Goal: Task Accomplishment & Management: Use online tool/utility

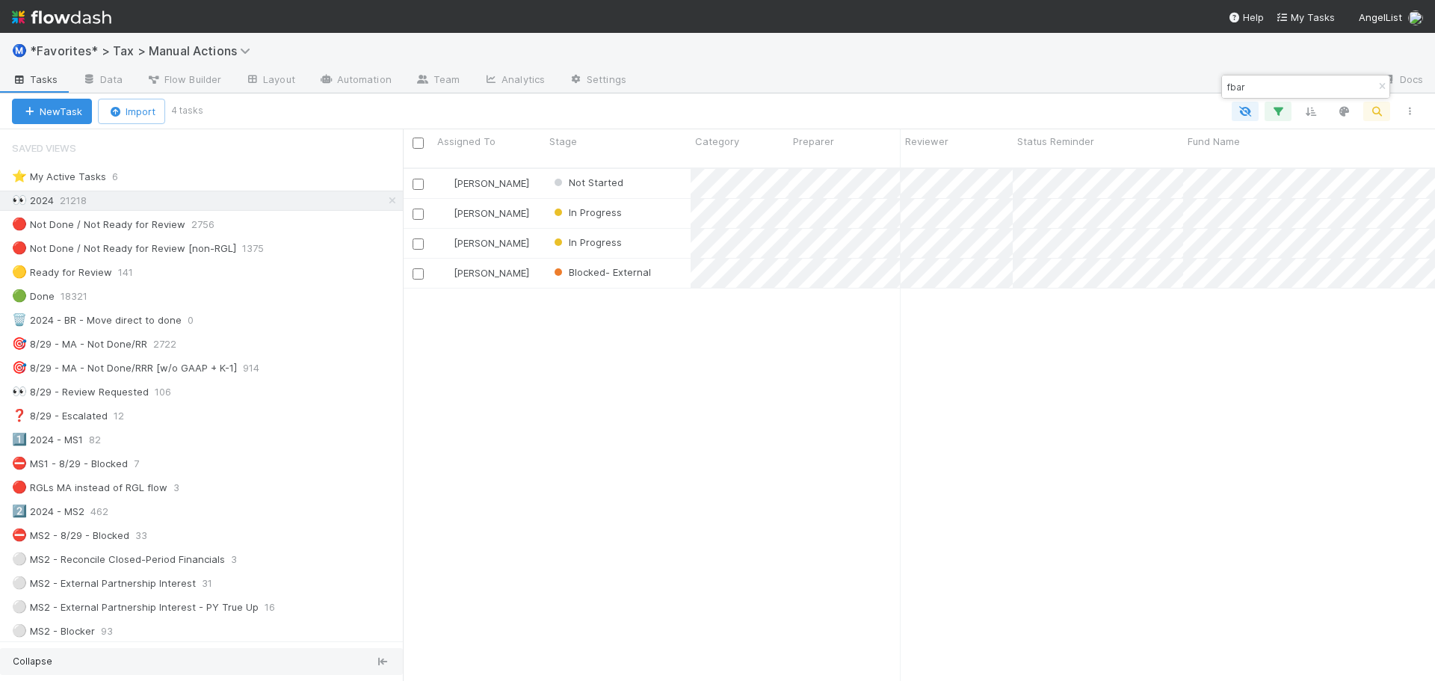
scroll to position [514, 1021]
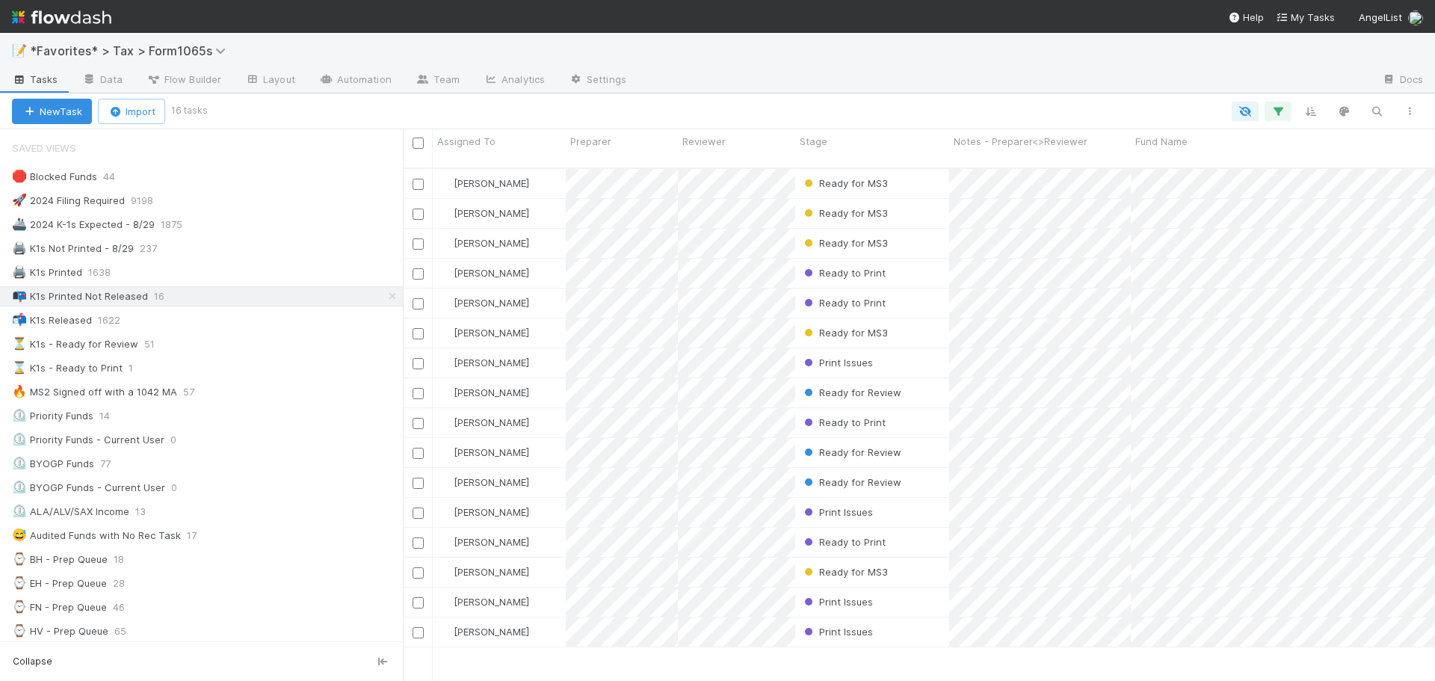
scroll to position [12, 12]
click at [77, 26] on img at bounding box center [61, 16] width 99 height 25
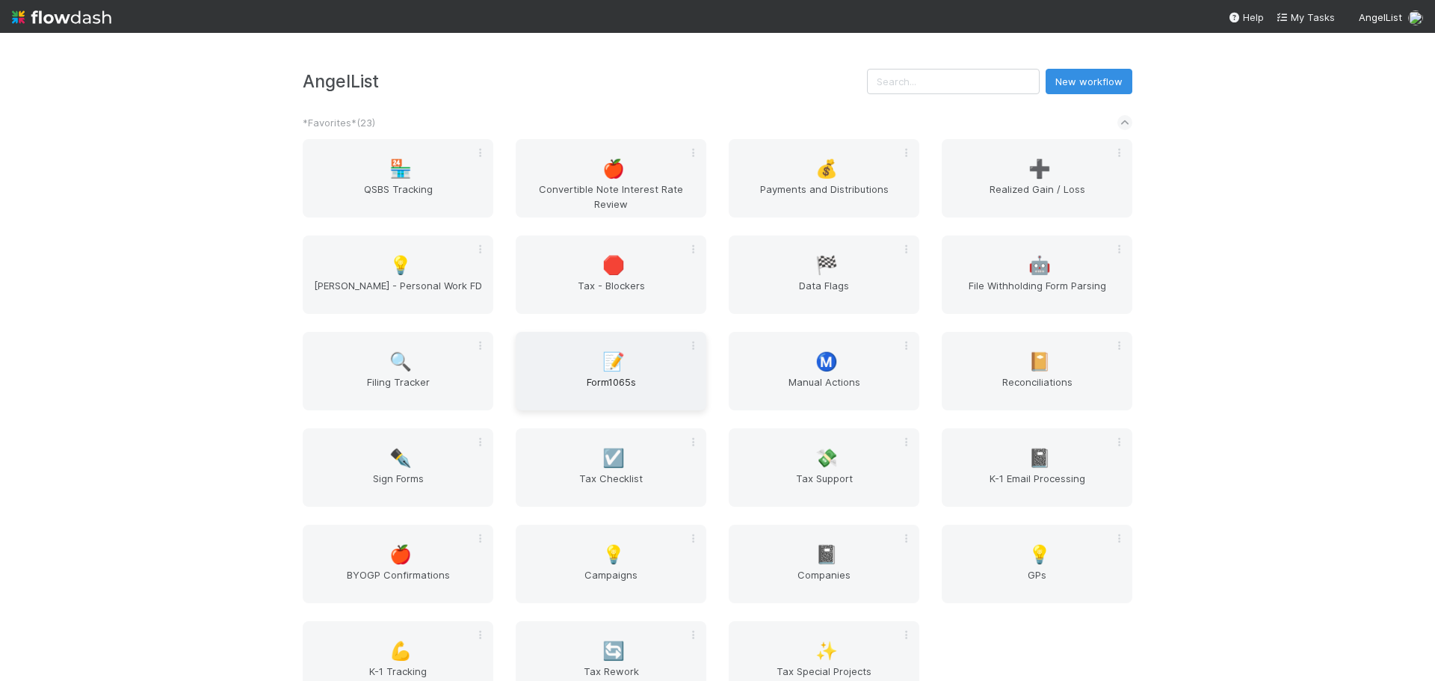
click at [639, 379] on span "Form1065s" at bounding box center [611, 389] width 179 height 30
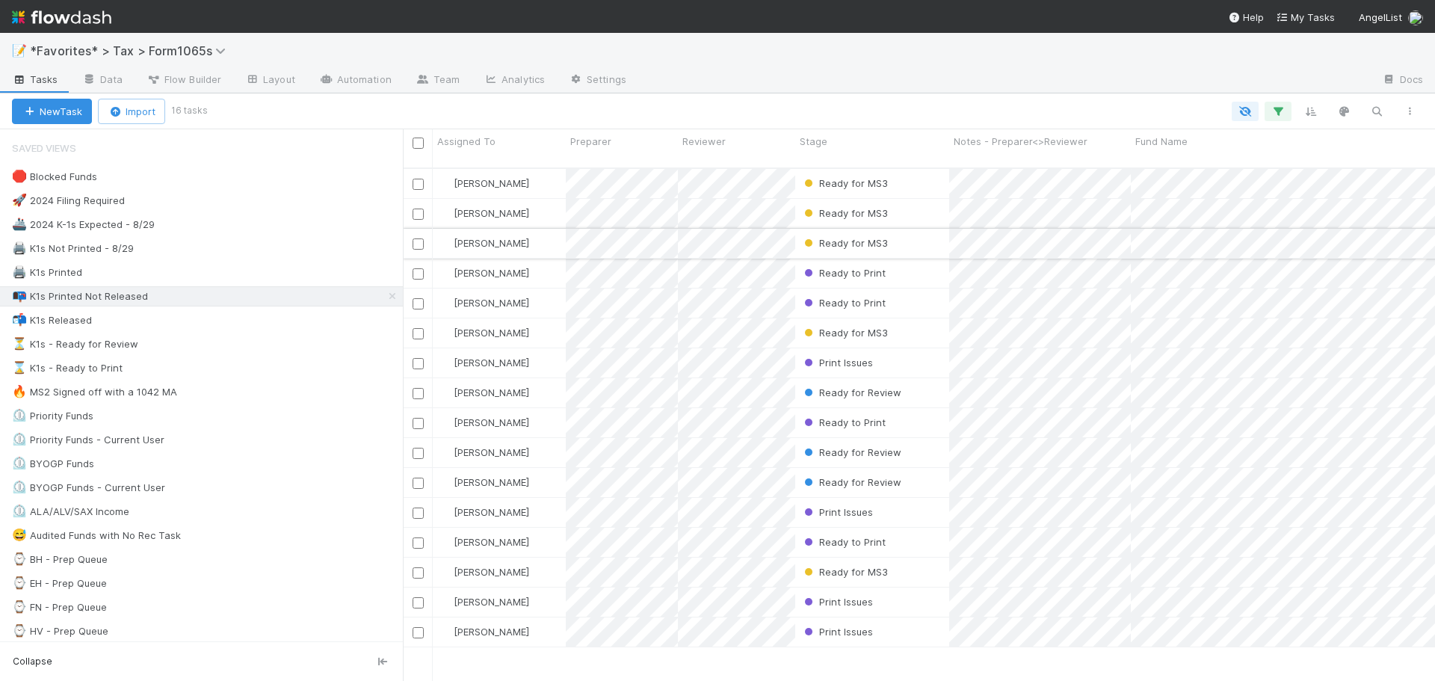
scroll to position [514, 1021]
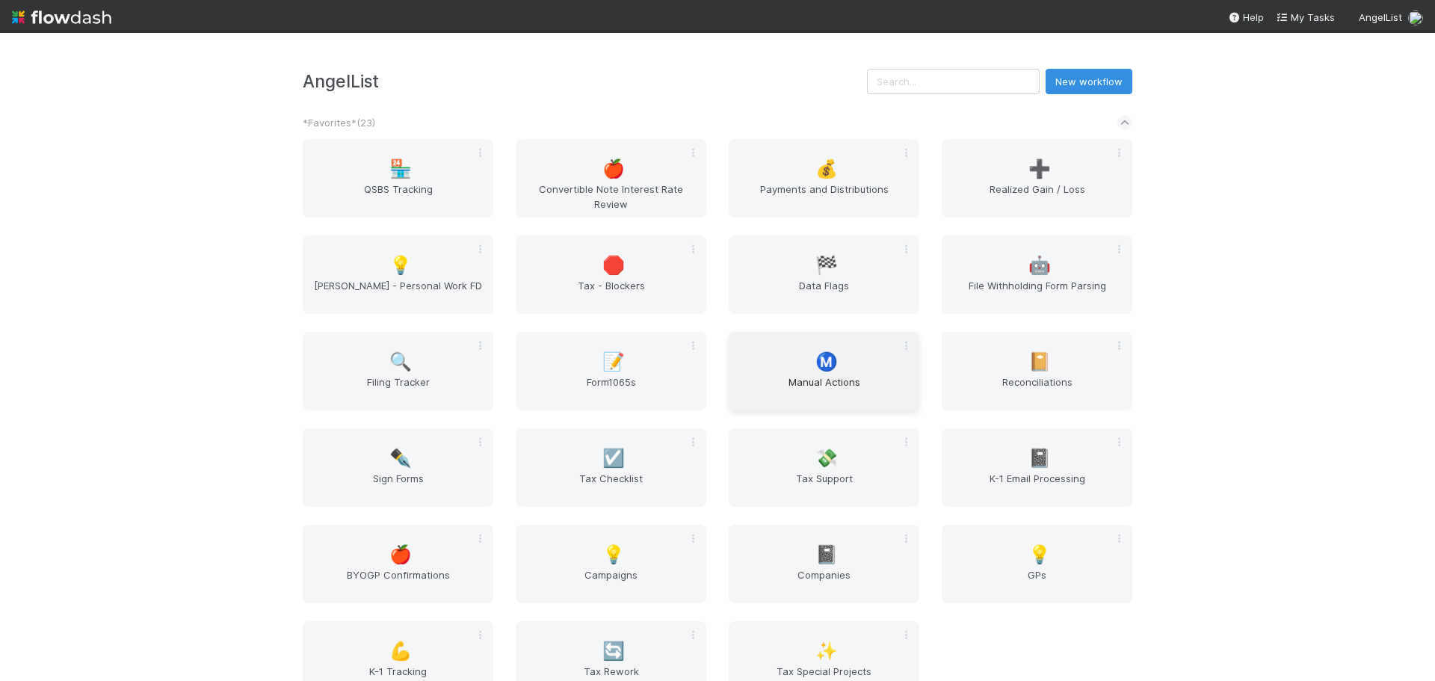
click at [824, 389] on span "Manual Actions" at bounding box center [824, 389] width 179 height 30
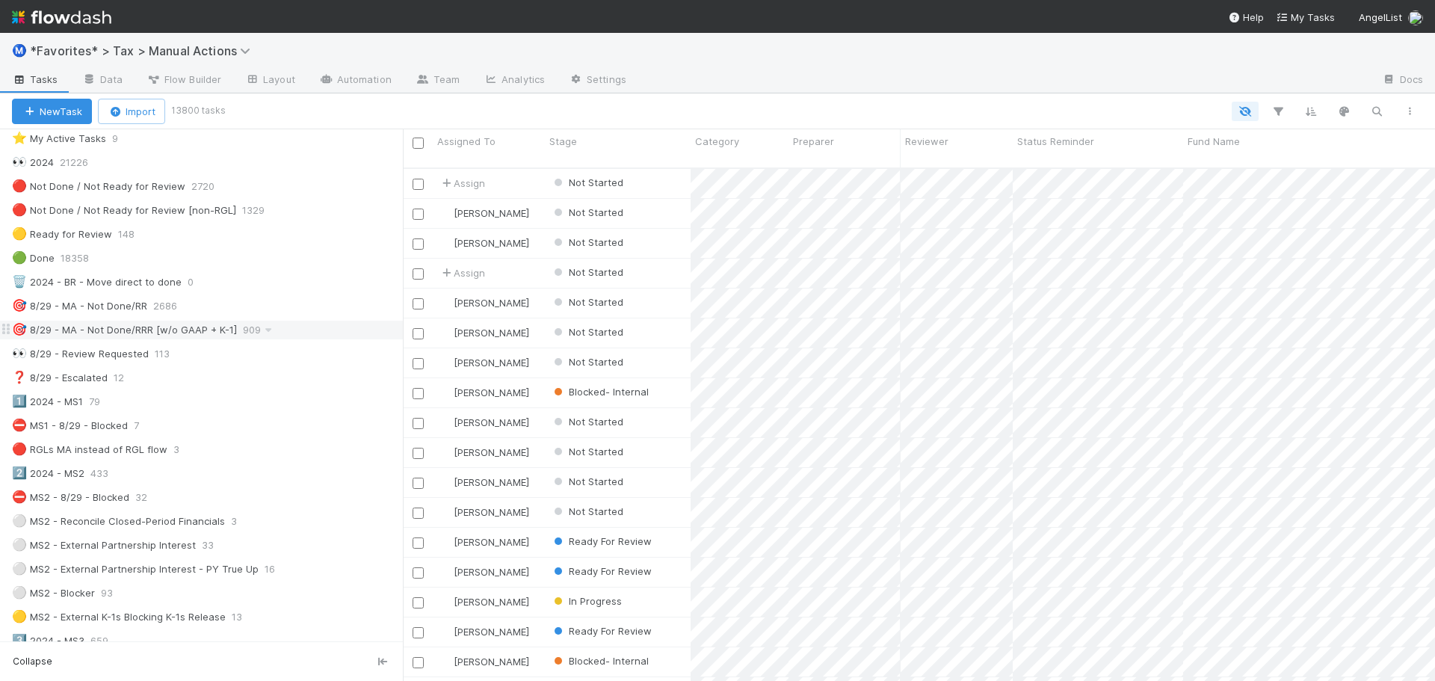
scroll to position [75, 0]
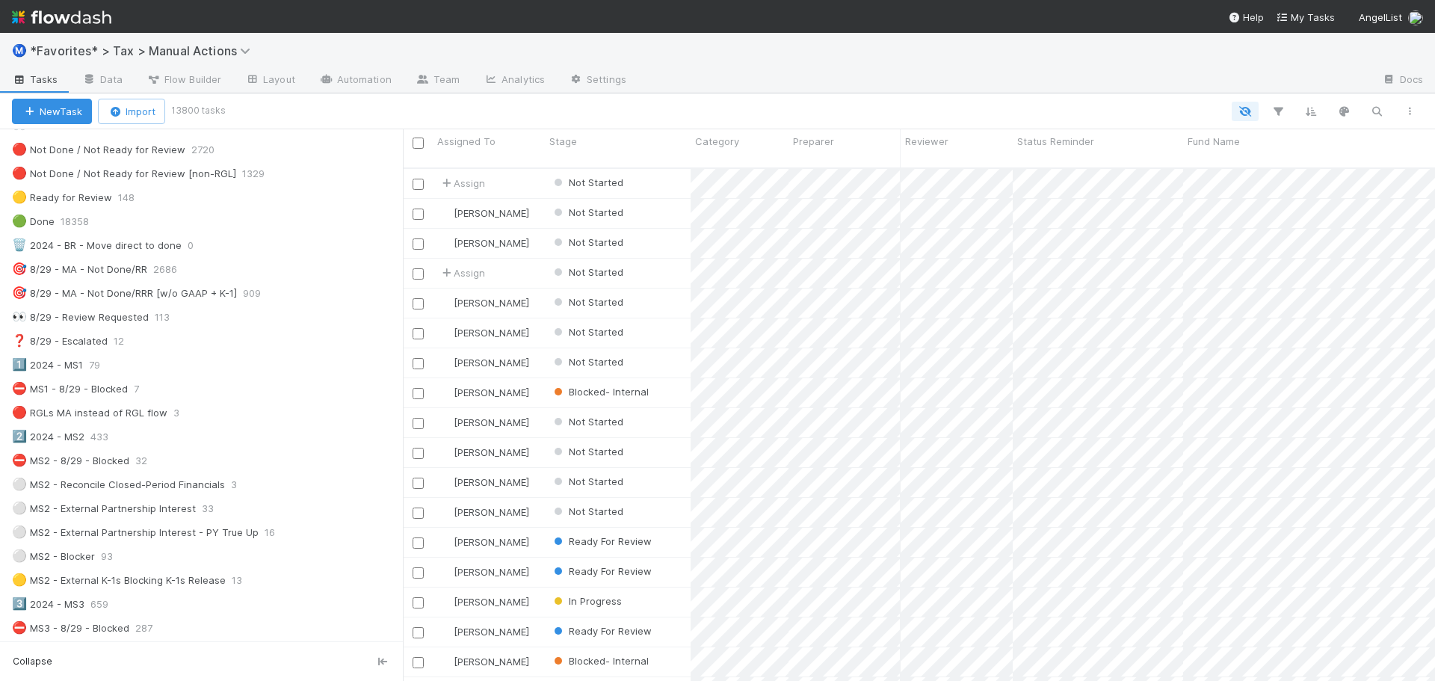
drag, startPoint x: 192, startPoint y: 359, endPoint x: 764, endPoint y: 106, distance: 625.1
click at [756, 61] on div "Ⓜ️ *Favorites* > Tax > Manual Actions" at bounding box center [717, 51] width 1435 height 36
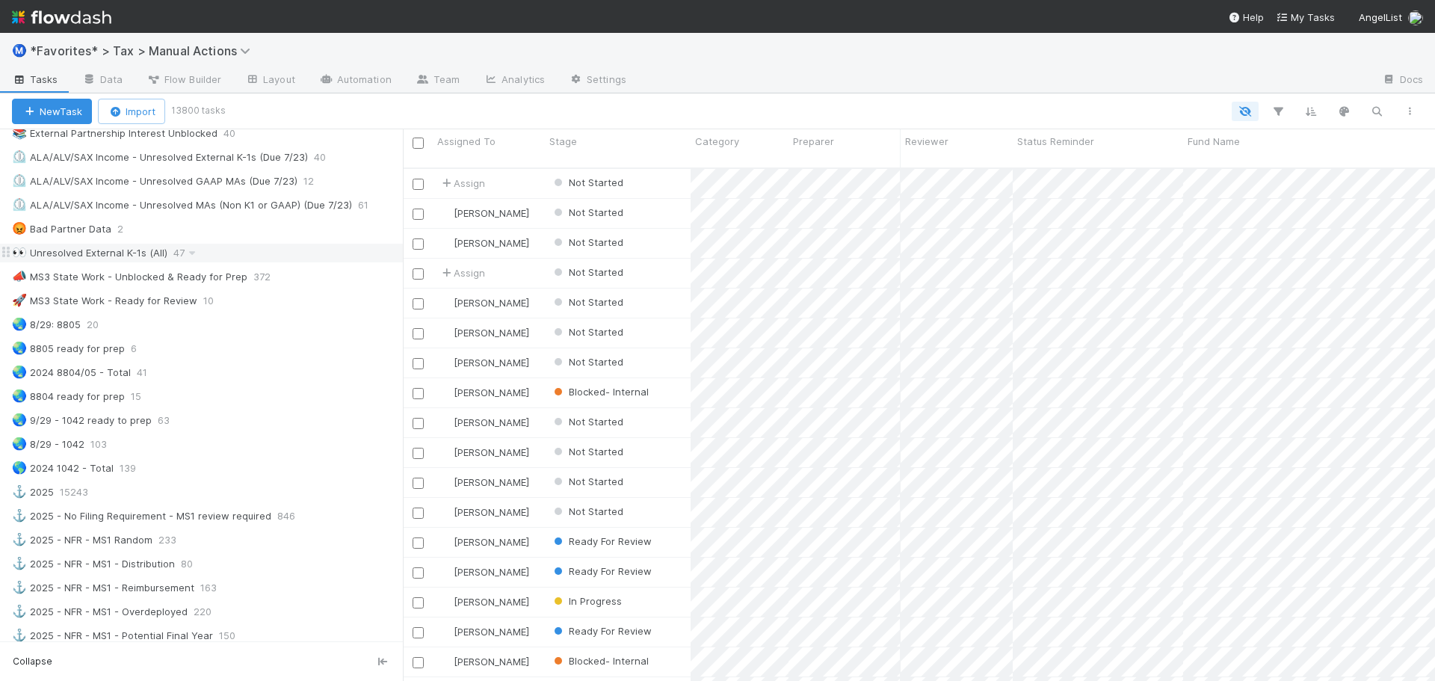
scroll to position [897, 0]
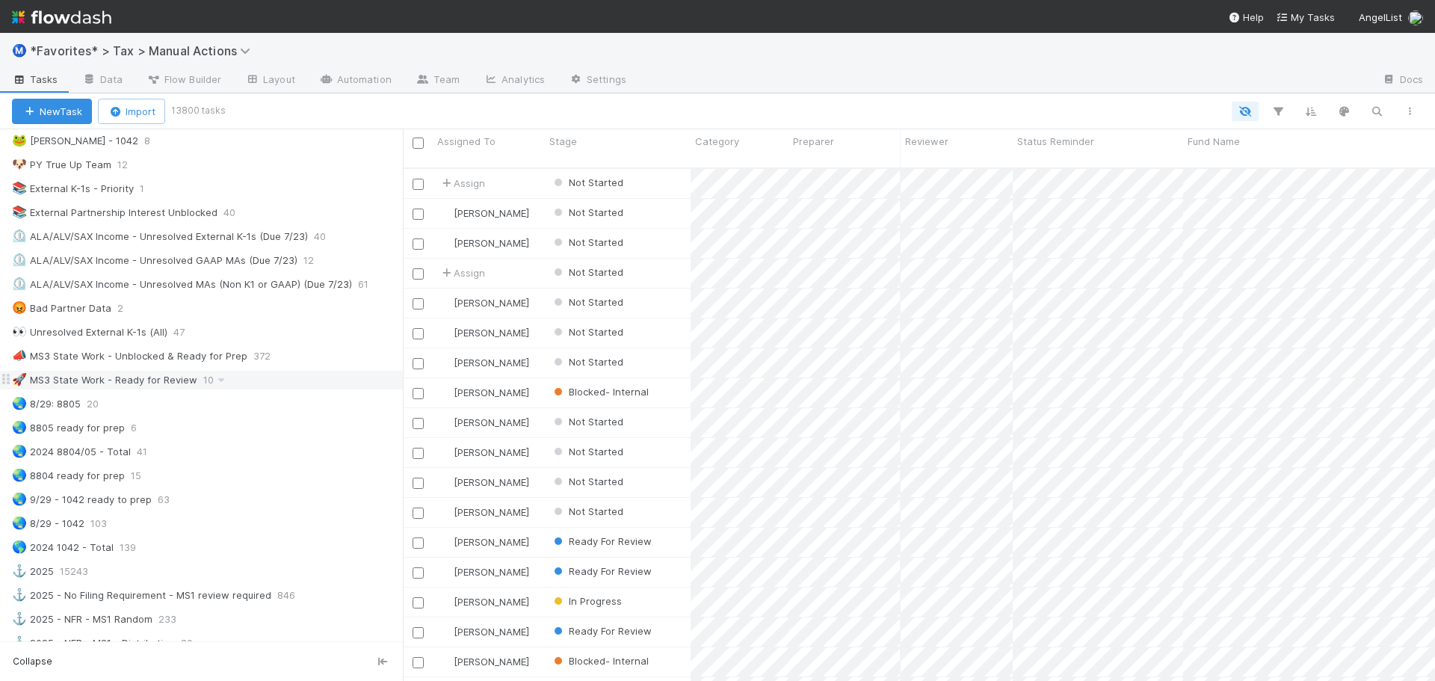
click at [274, 379] on div "🚀 MS3 State Work - Ready for Review 10" at bounding box center [207, 380] width 391 height 19
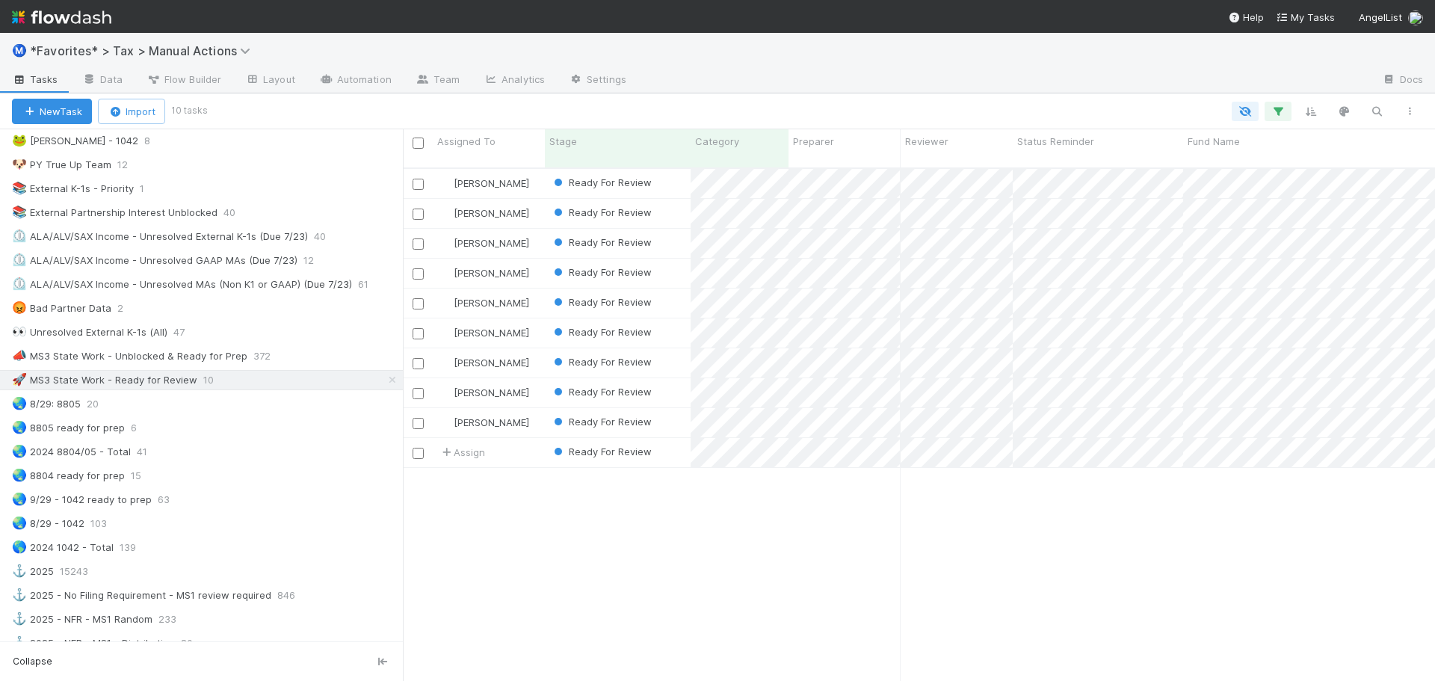
scroll to position [514, 1021]
click at [992, 228] on div at bounding box center [717, 340] width 1435 height 681
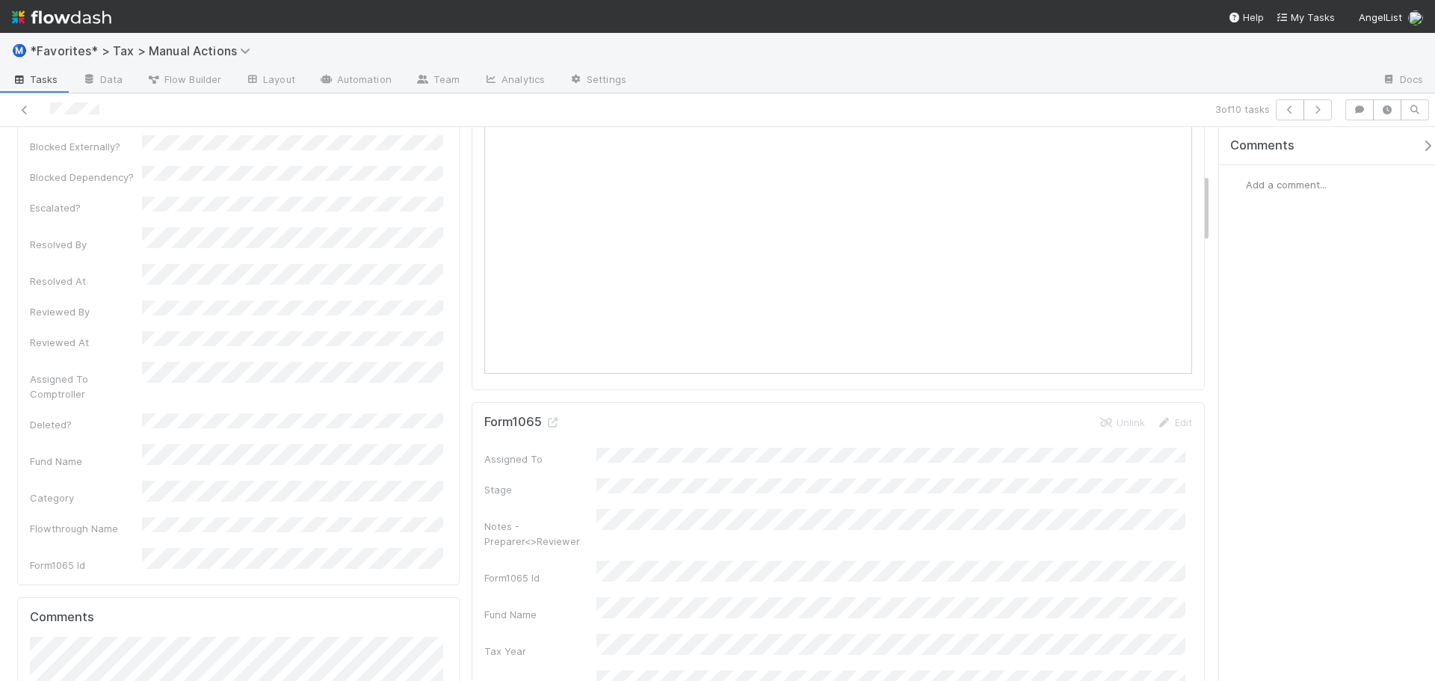
scroll to position [598, 0]
click at [16, 114] on div at bounding box center [340, 109] width 669 height 21
click at [28, 111] on icon at bounding box center [24, 110] width 15 height 10
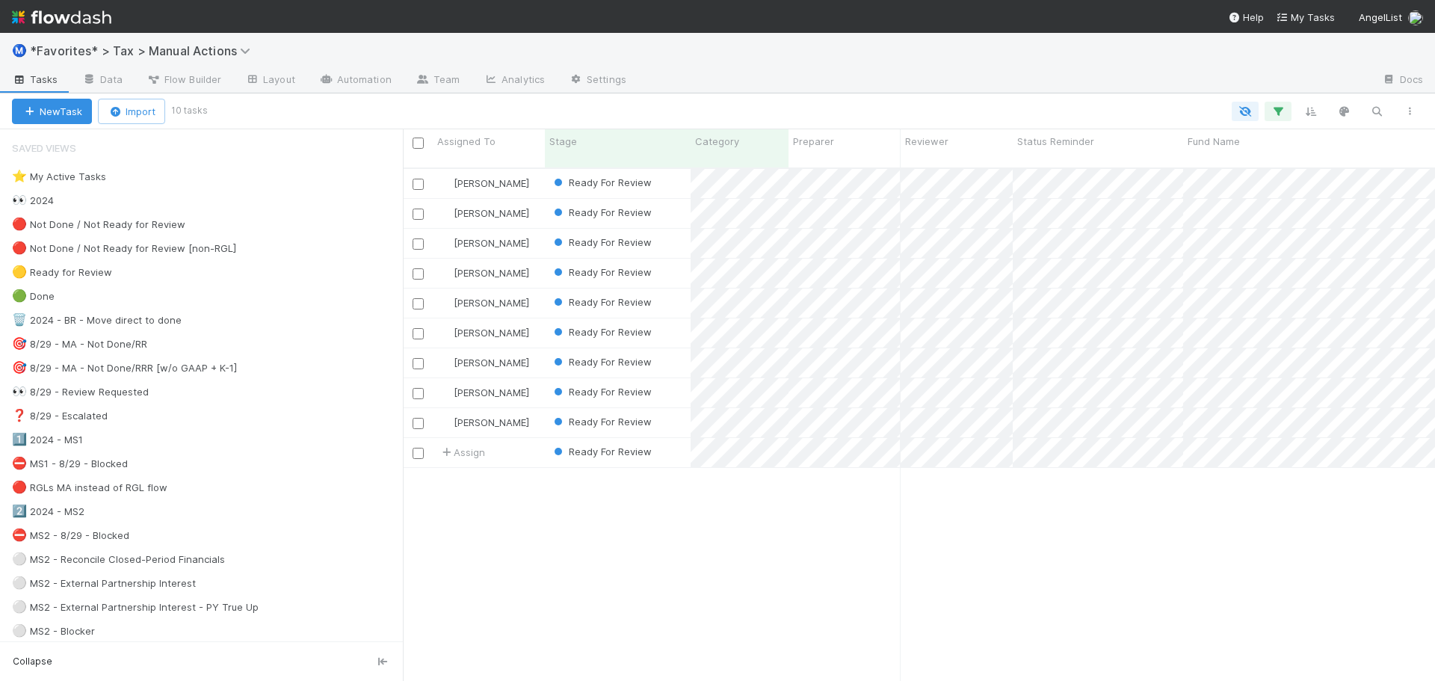
scroll to position [514, 1021]
